Goal: Information Seeking & Learning: Check status

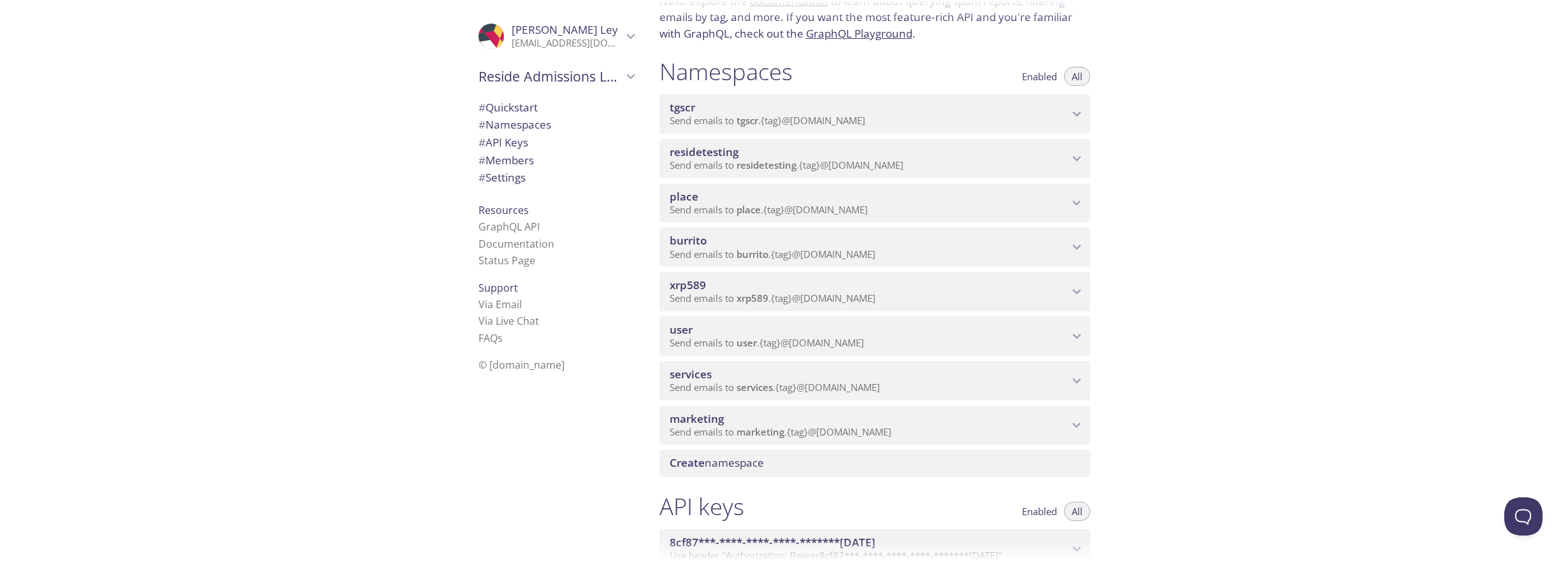
scroll to position [106, 0]
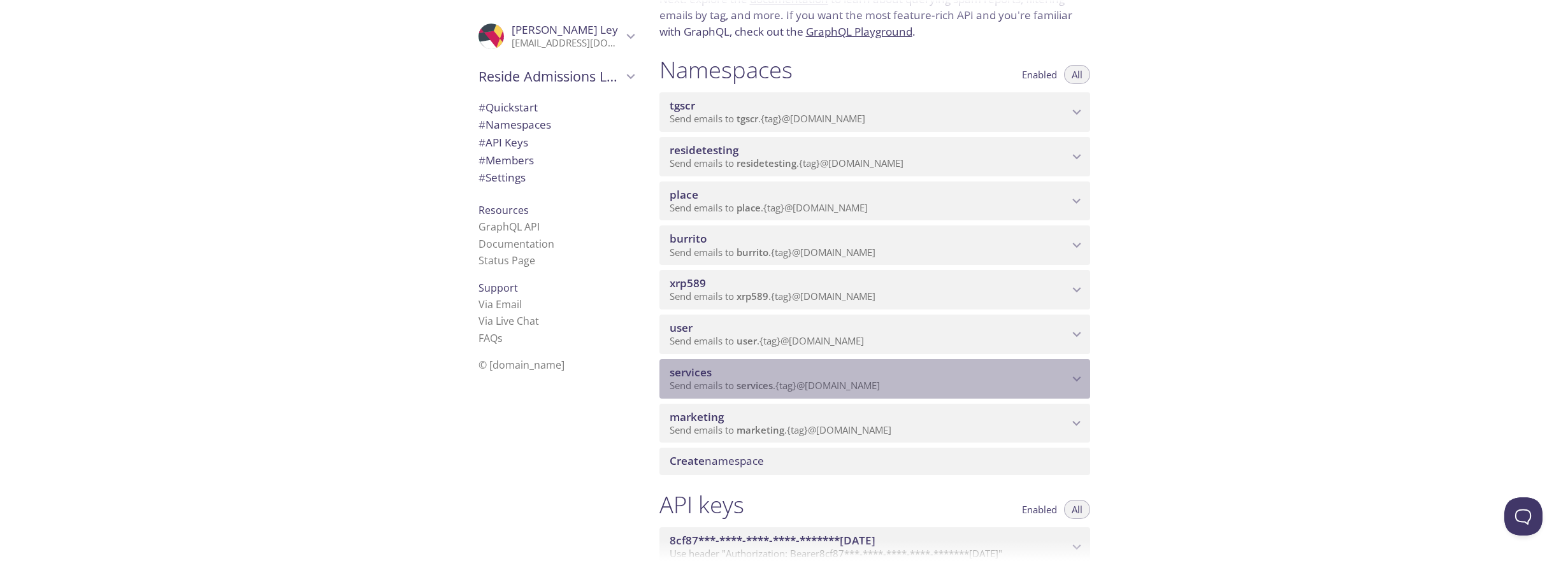
click at [1074, 377] on icon "services namespace" at bounding box center [1077, 379] width 16 height 16
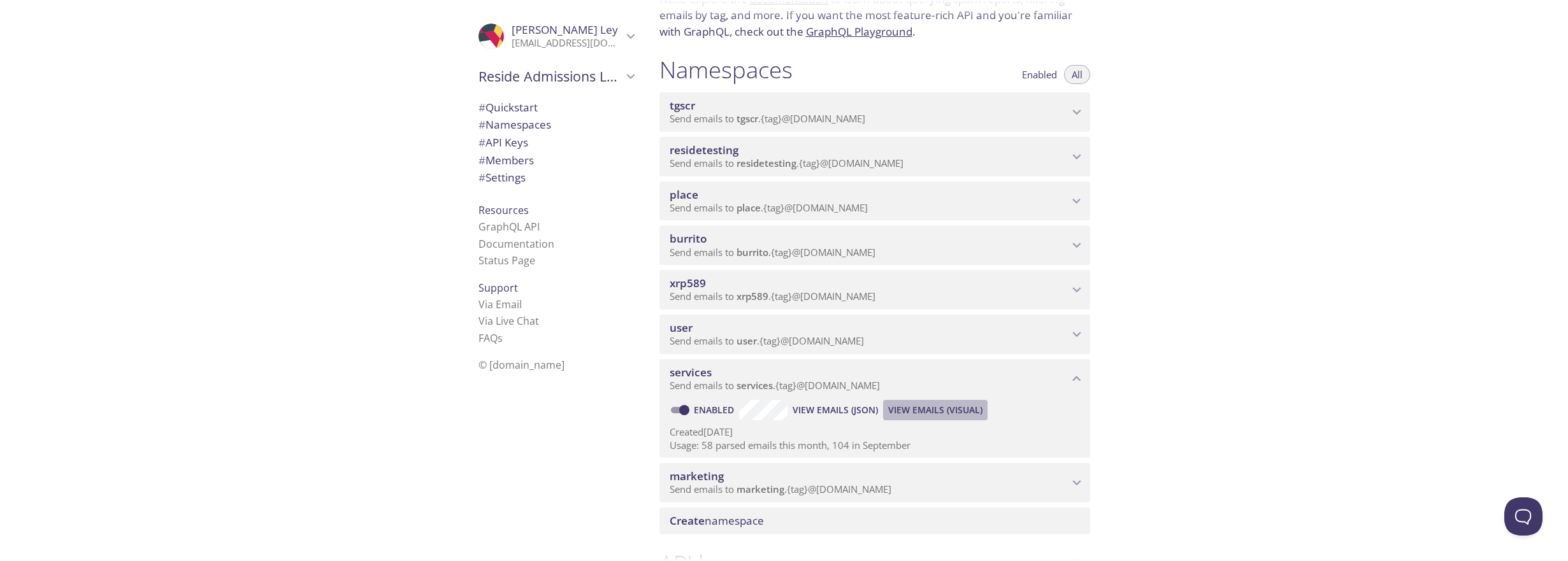
click at [924, 408] on span "View Emails (Visual)" at bounding box center [935, 409] width 94 height 15
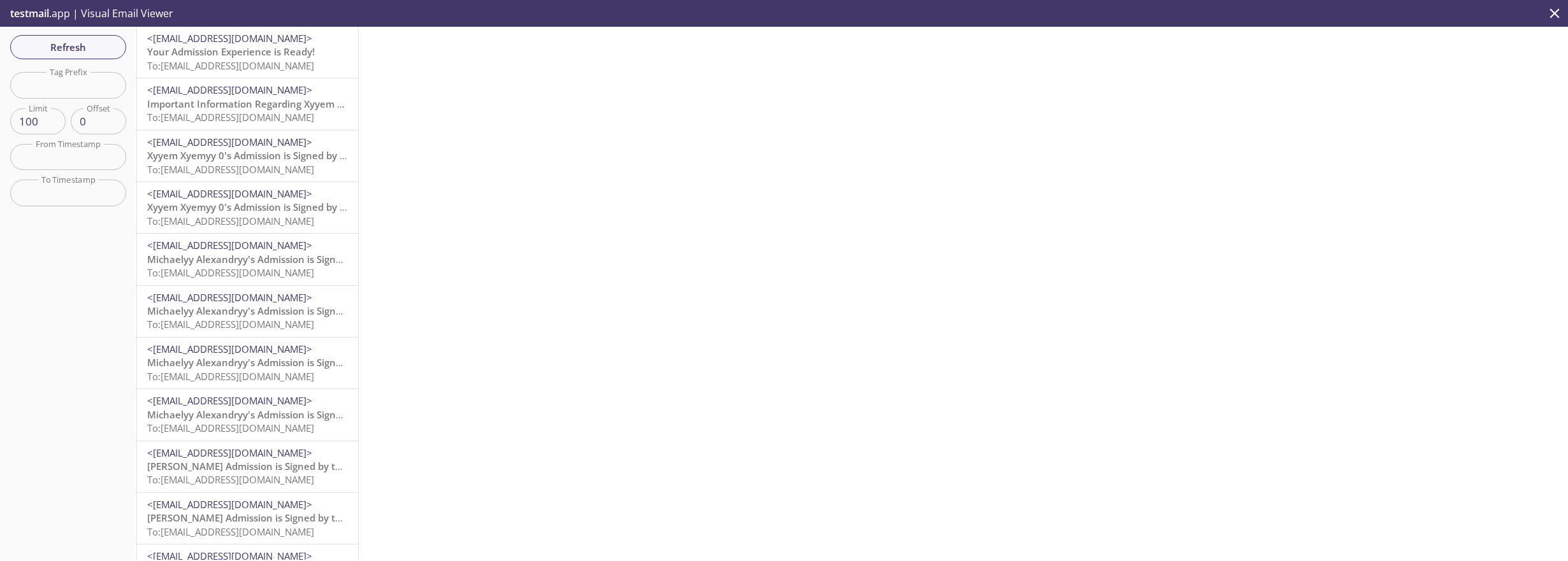
click at [249, 65] on span "To: [EMAIL_ADDRESS][DOMAIN_NAME]" at bounding box center [230, 66] width 167 height 13
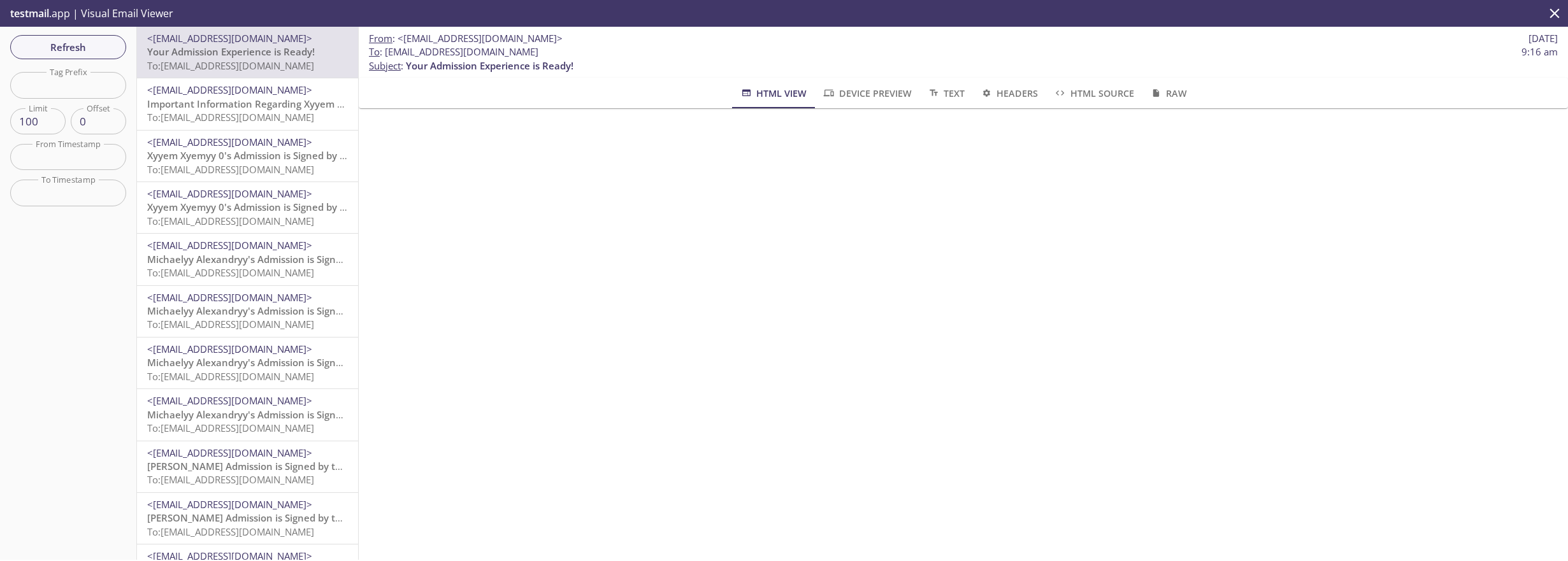
click at [259, 103] on span "Important Information Regarding Xyyem Xyemyy 02's Admission to Summer Brook FL …" at bounding box center [533, 104] width 773 height 13
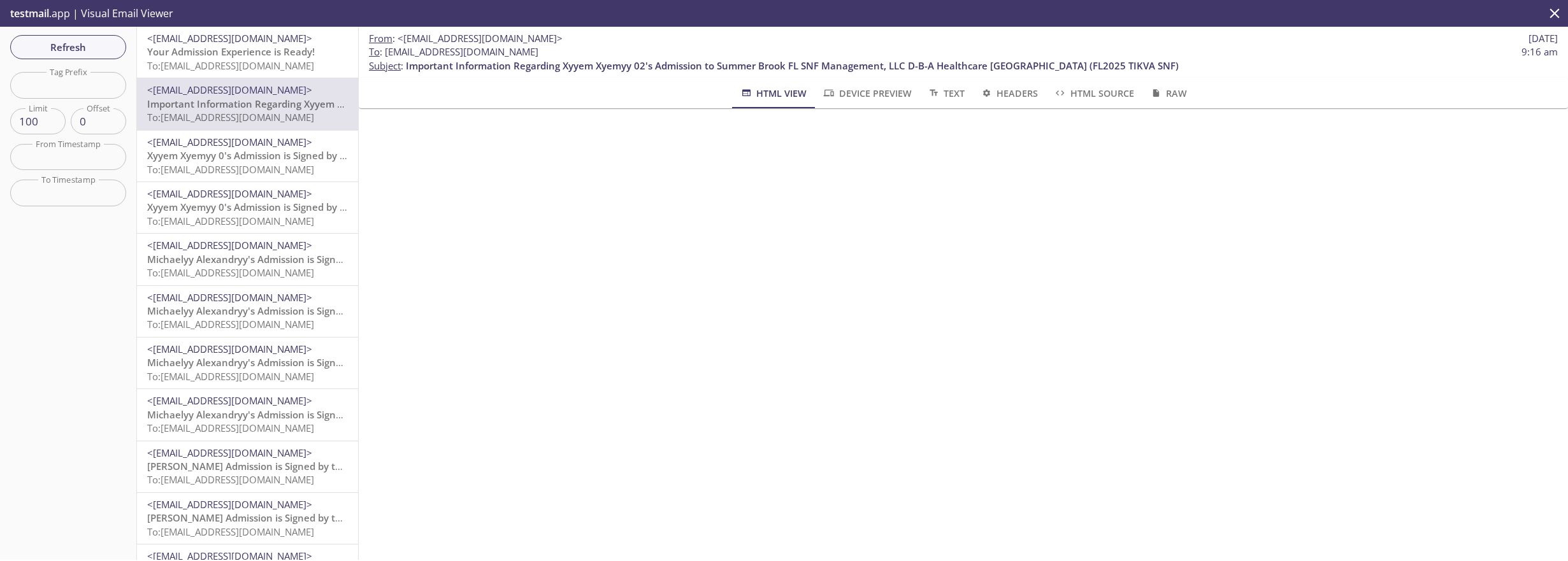
click at [259, 155] on span "Xyyem Xyemyy 0's Admission is Signed by the Resident" at bounding box center [273, 155] width 252 height 13
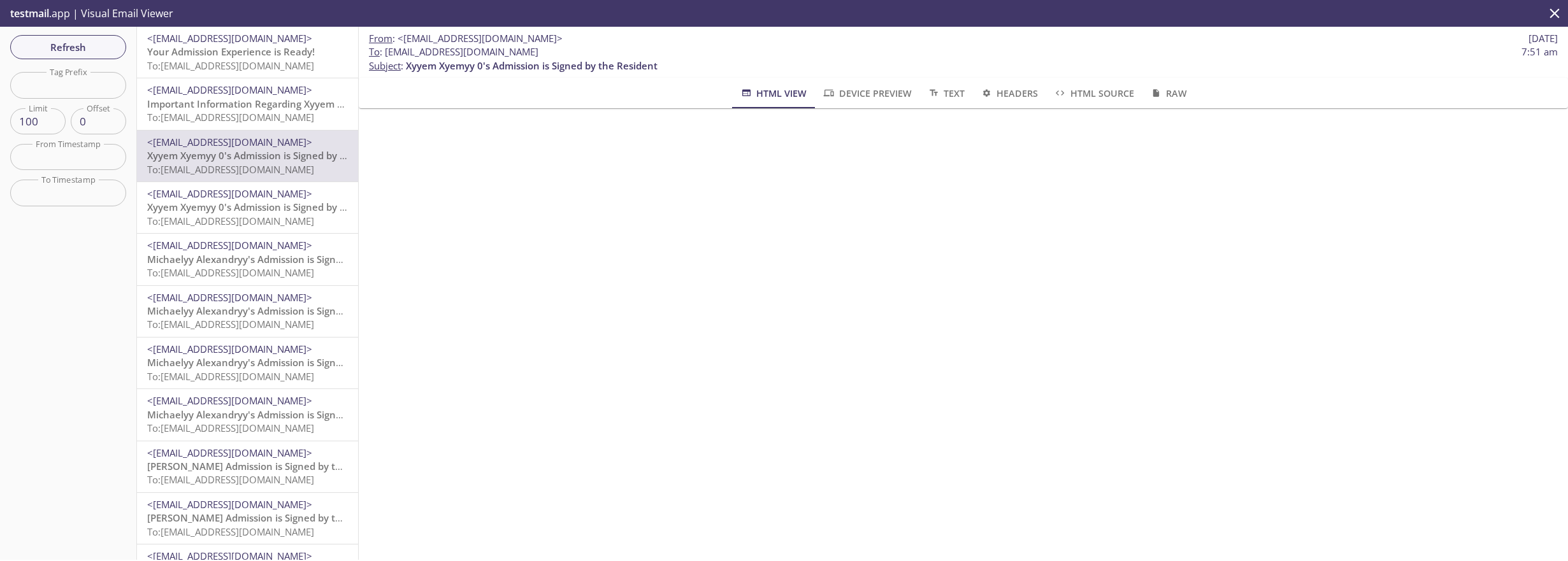
click at [256, 106] on span "Important Information Regarding Xyyem Xyemyy 02's Admission to Summer Brook FL …" at bounding box center [533, 104] width 773 height 13
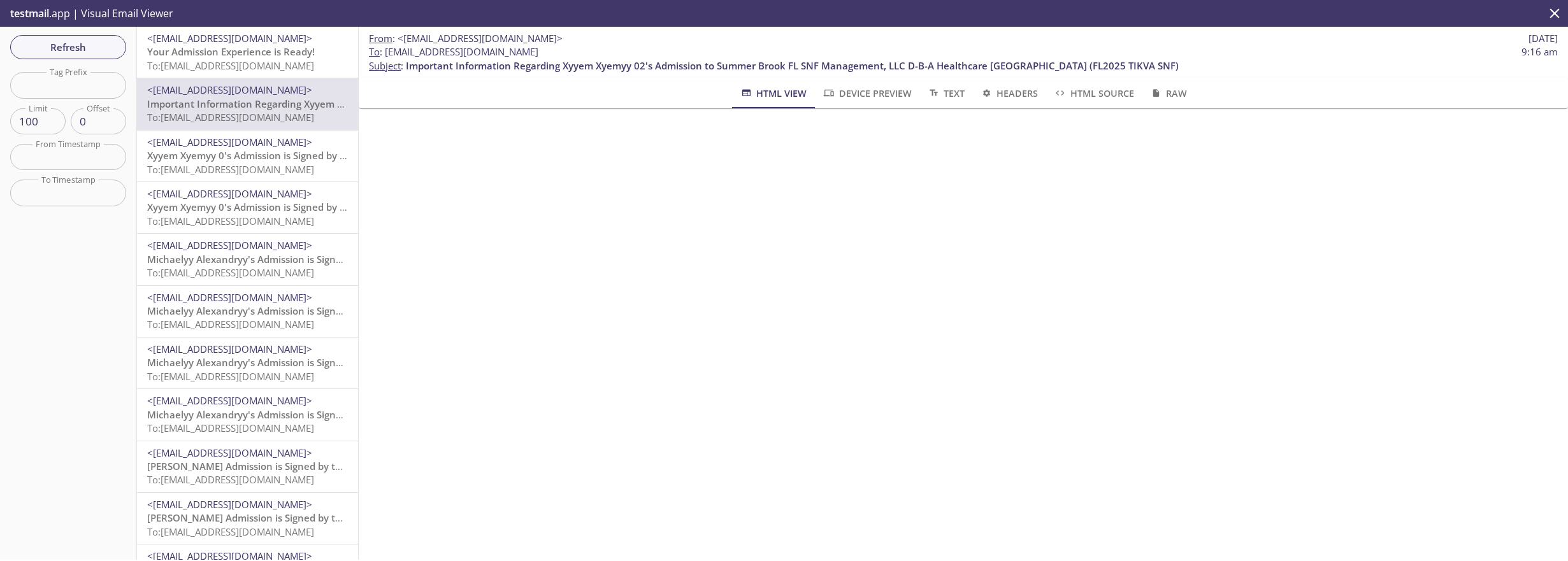
click at [261, 51] on span "Your Admission Experience is Ready!" at bounding box center [231, 51] width 168 height 13
